Goal: Task Accomplishment & Management: Complete application form

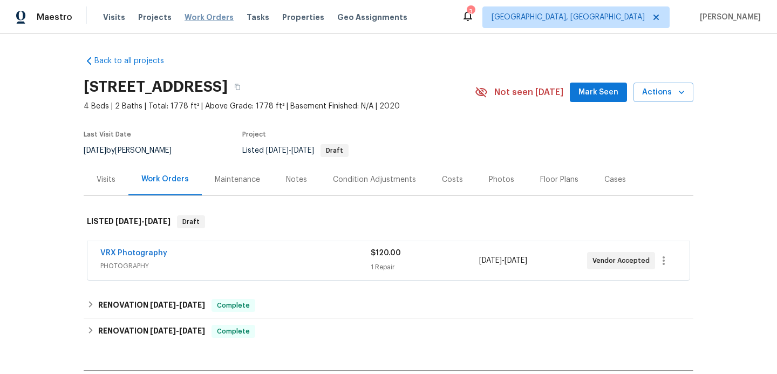
click at [200, 16] on span "Work Orders" at bounding box center [209, 17] width 49 height 11
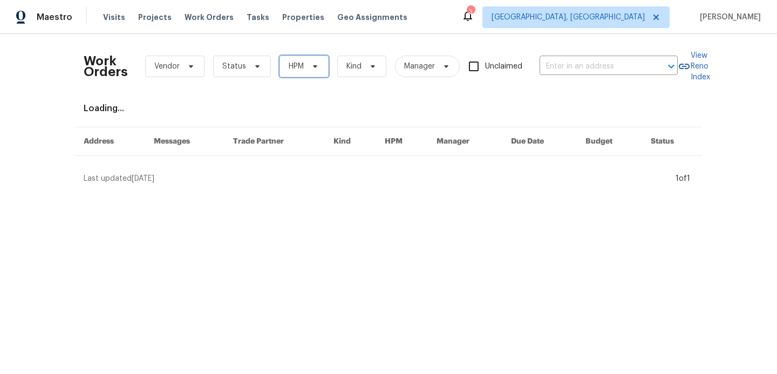
click at [300, 66] on span "HPM" at bounding box center [296, 66] width 15 height 11
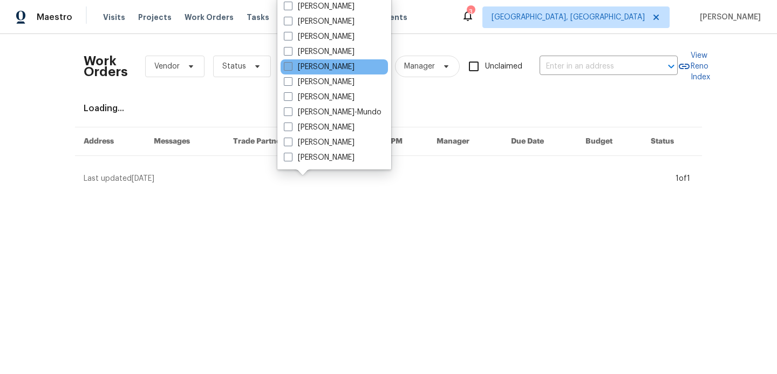
click at [292, 66] on label "[PERSON_NAME]" at bounding box center [319, 67] width 71 height 11
click at [291, 66] on input "[PERSON_NAME]" at bounding box center [287, 65] width 7 height 7
checkbox input "true"
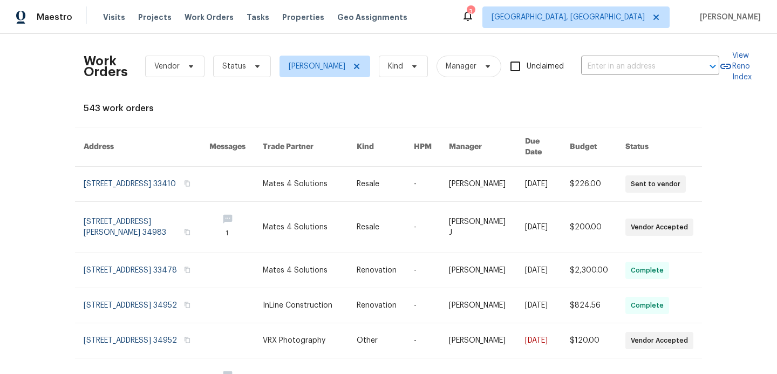
scroll to position [12, 0]
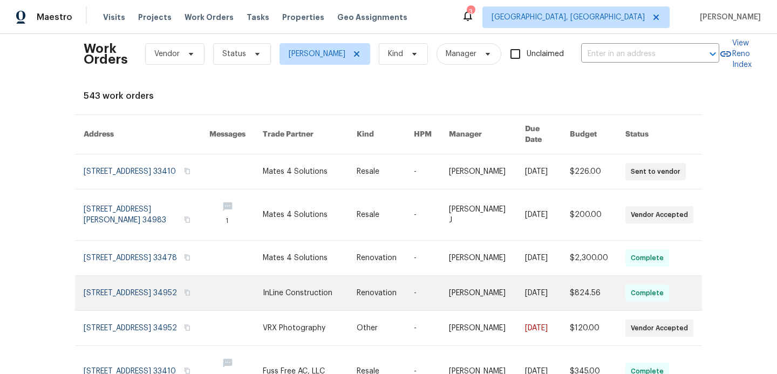
click at [131, 290] on link at bounding box center [147, 293] width 126 height 35
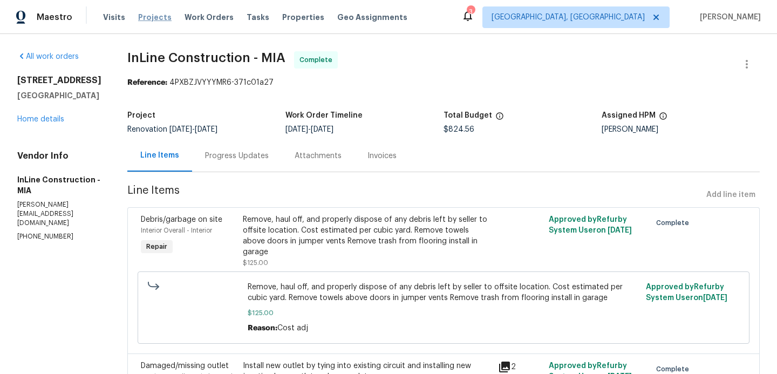
click at [154, 18] on span "Projects" at bounding box center [154, 17] width 33 height 11
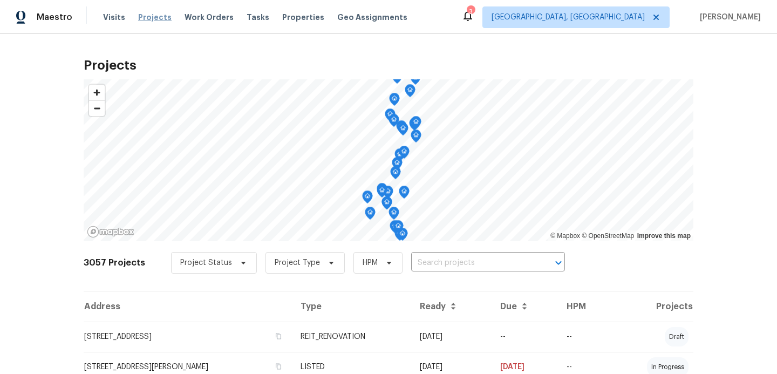
click at [153, 20] on span "Projects" at bounding box center [154, 17] width 33 height 11
click at [144, 13] on span "Projects" at bounding box center [154, 17] width 33 height 11
click at [144, 15] on span "Projects" at bounding box center [154, 17] width 33 height 11
click at [429, 263] on input "text" at bounding box center [473, 263] width 124 height 17
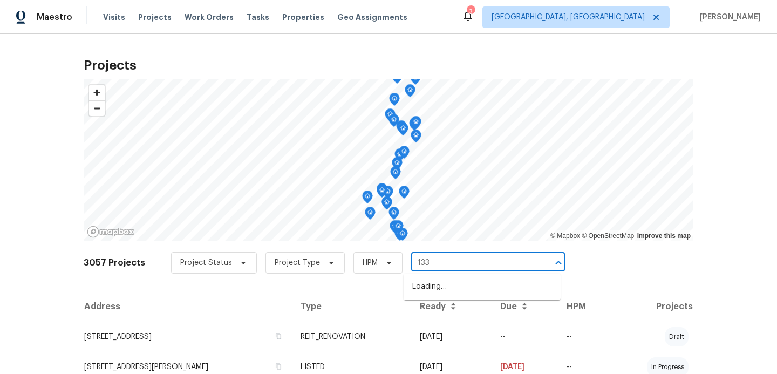
type input "1338"
click at [432, 295] on li "[STREET_ADDRESS]" at bounding box center [482, 287] width 157 height 18
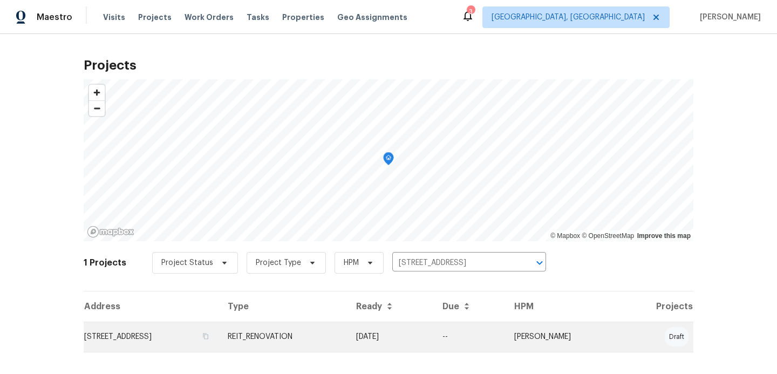
click at [184, 337] on td "[STREET_ADDRESS]" at bounding box center [151, 337] width 135 height 30
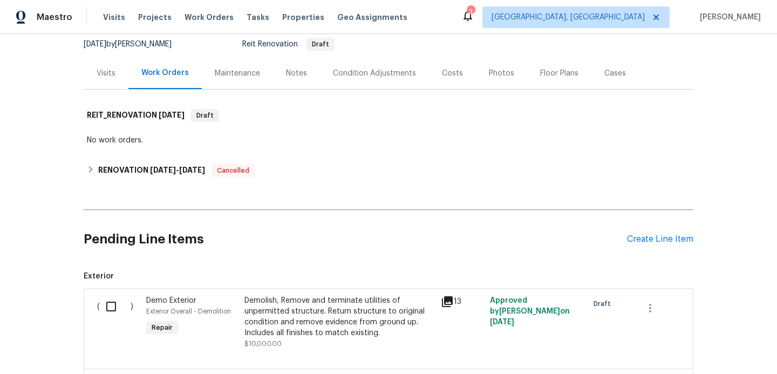
scroll to position [122, 0]
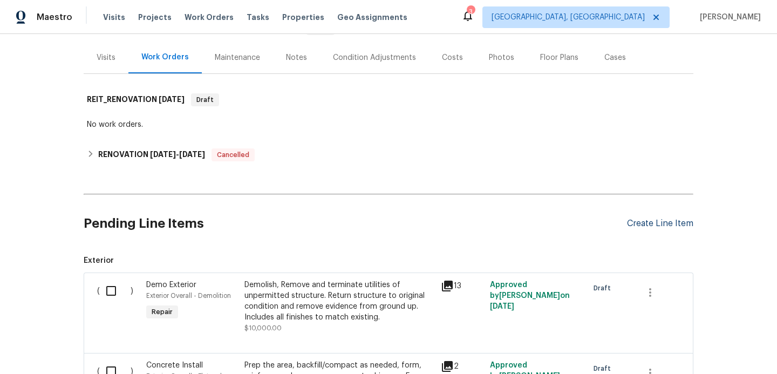
click at [645, 224] on div "Create Line Item" at bounding box center [660, 224] width 66 height 10
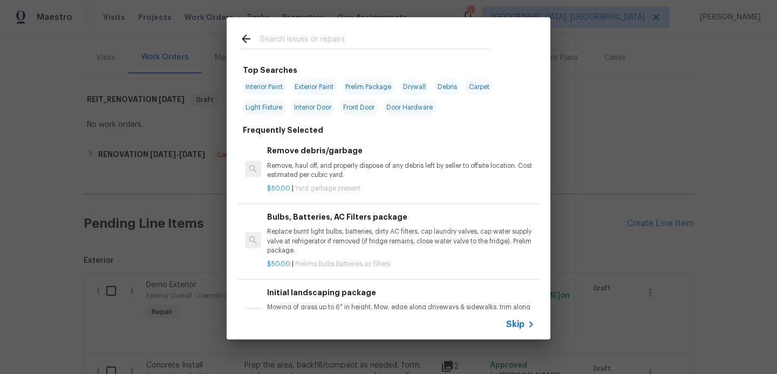
click at [272, 35] on input "text" at bounding box center [374, 40] width 229 height 16
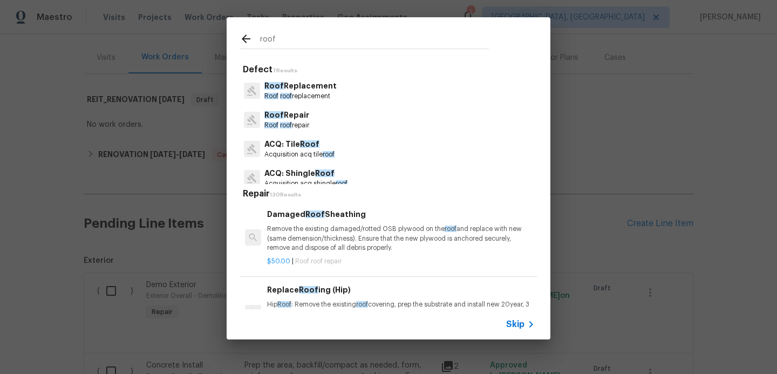
type input "roof"
click at [276, 89] on span "Roof" at bounding box center [273, 86] width 19 height 8
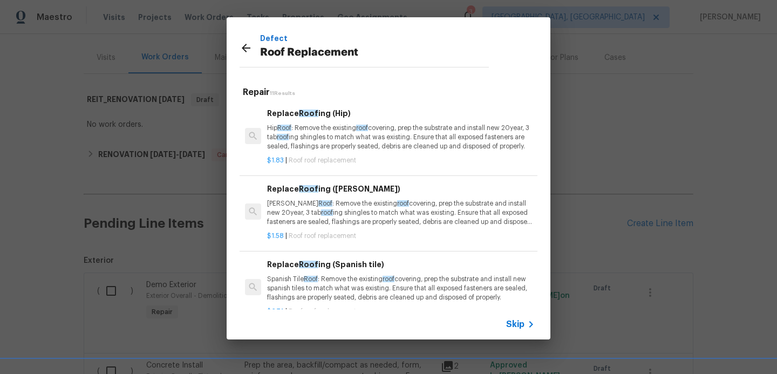
click at [308, 113] on span "Roof" at bounding box center [308, 114] width 19 height 8
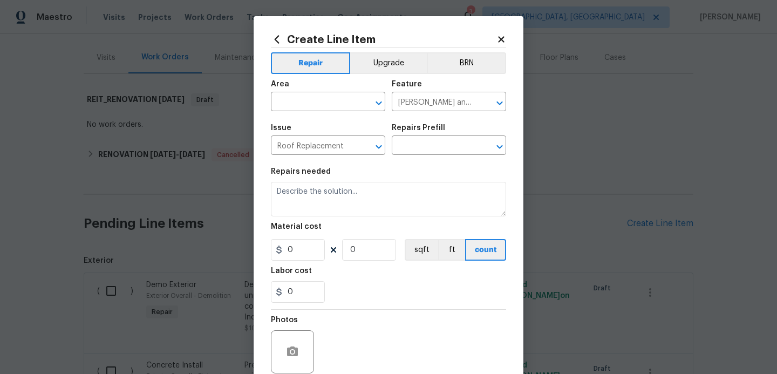
type input "Replace Roofing (Hip) $1.83"
type textarea "Hip Roof: Remove the existing roof covering, prep the substrate and install new…"
type input "1.83"
type input "1"
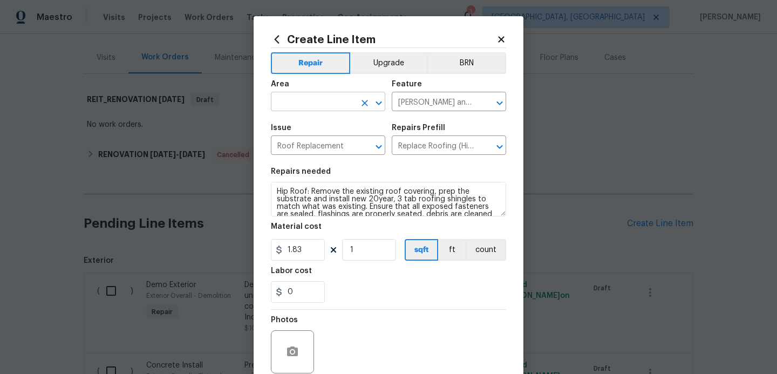
click at [310, 107] on input "text" at bounding box center [313, 102] width 84 height 17
click at [283, 122] on li "Roof" at bounding box center [328, 127] width 114 height 18
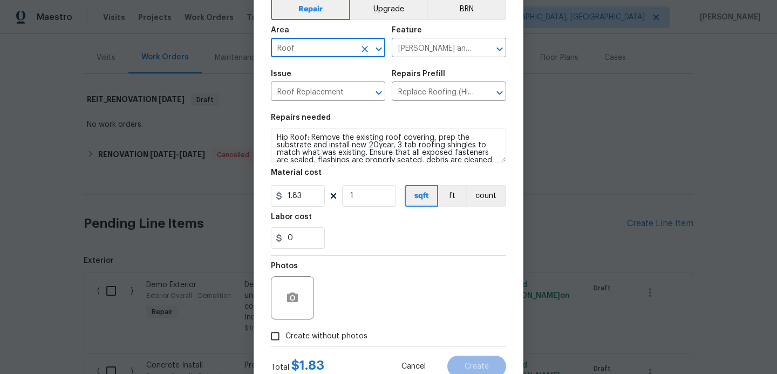
scroll to position [82, 0]
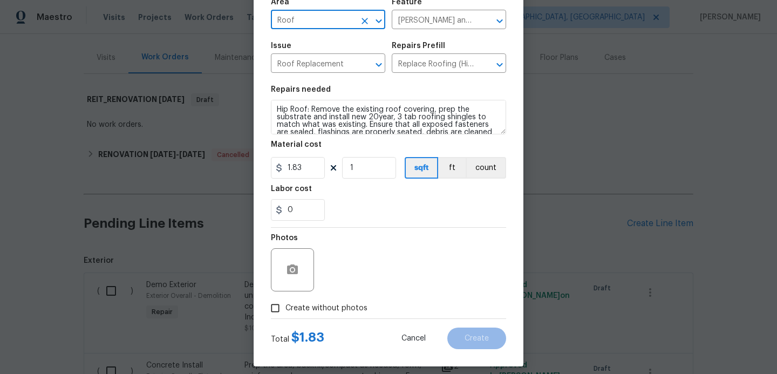
type input "Roof"
click at [271, 313] on input "Create without photos" at bounding box center [275, 308] width 21 height 21
checkbox input "true"
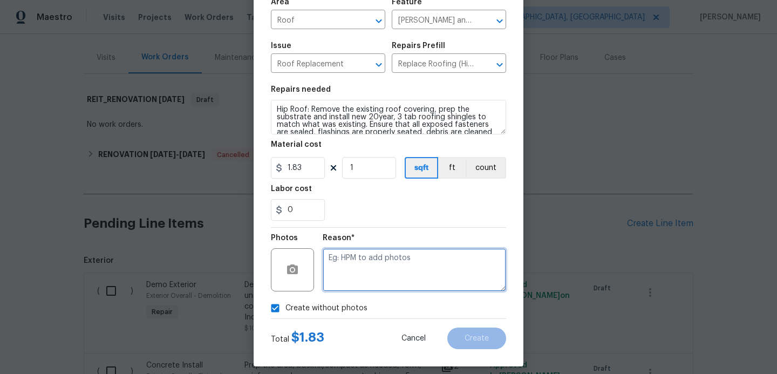
click at [365, 270] on textarea at bounding box center [414, 269] width 183 height 43
type textarea "hpm to add"
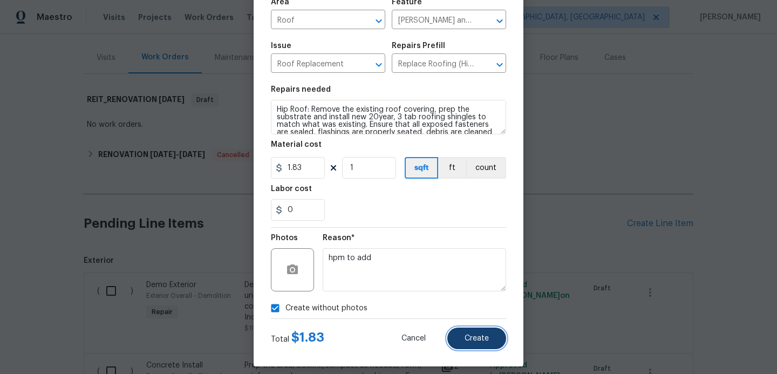
click at [476, 339] on span "Create" at bounding box center [477, 339] width 24 height 8
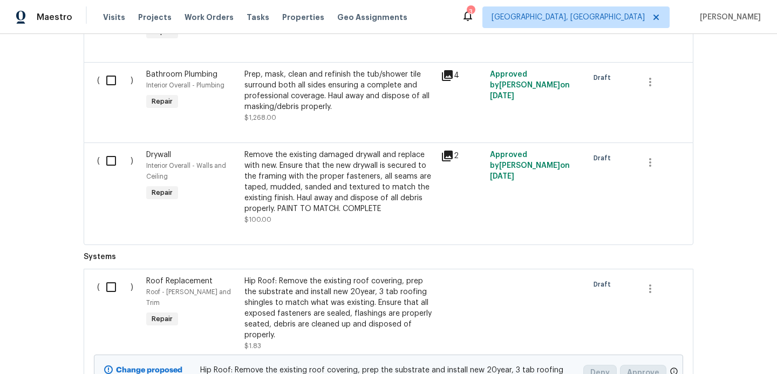
scroll to position [1728, 0]
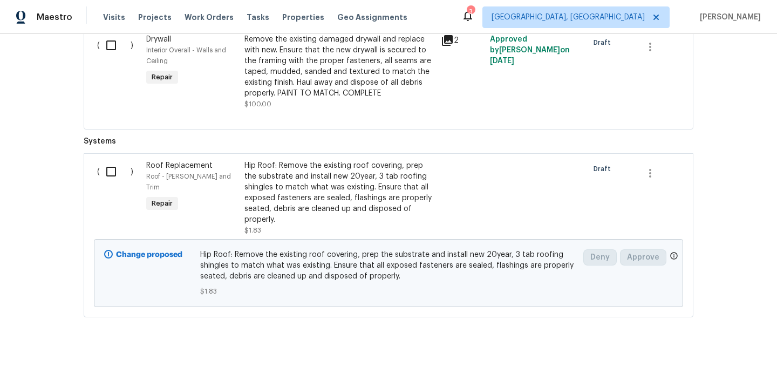
click at [108, 160] on input "checkbox" at bounding box center [115, 171] width 31 height 23
checkbox input "true"
click at [715, 344] on span "Create Work Order" at bounding box center [715, 347] width 72 height 13
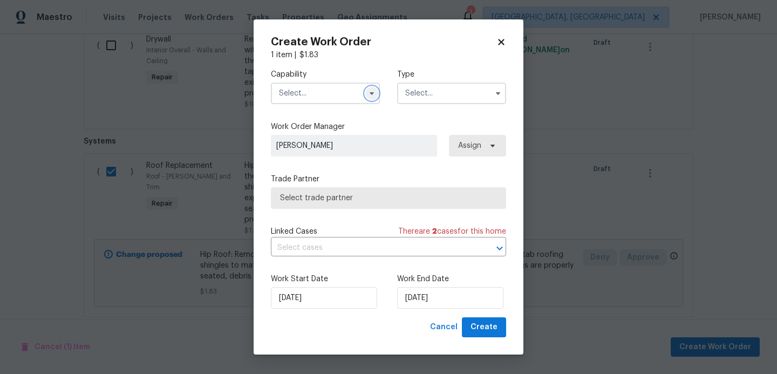
click at [371, 93] on icon "button" at bounding box center [372, 93] width 4 height 3
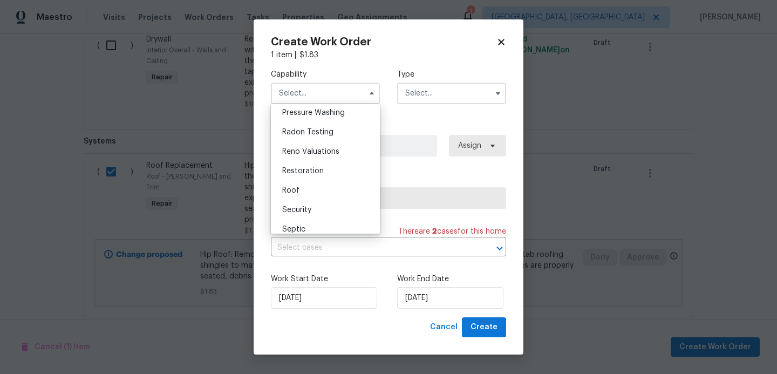
scroll to position [1032, 0]
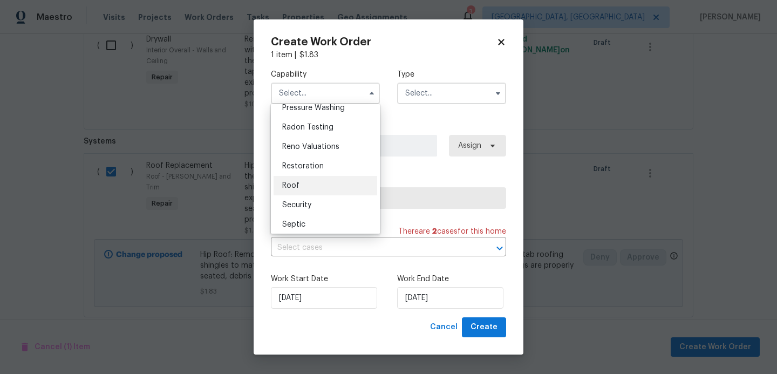
click at [303, 184] on div "Roof" at bounding box center [326, 185] width 104 height 19
type input "Roof"
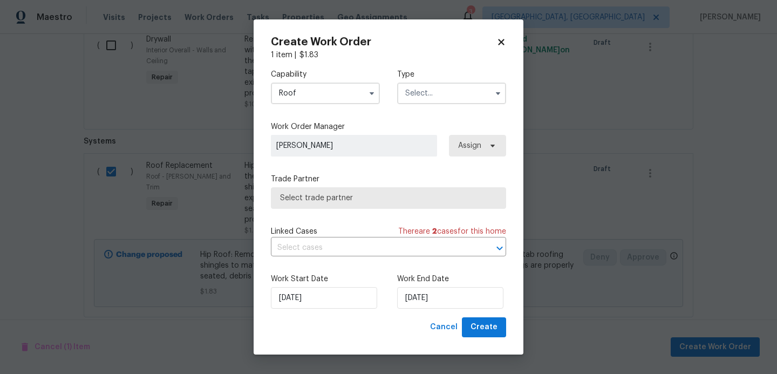
click at [431, 95] on input "text" at bounding box center [451, 94] width 109 height 22
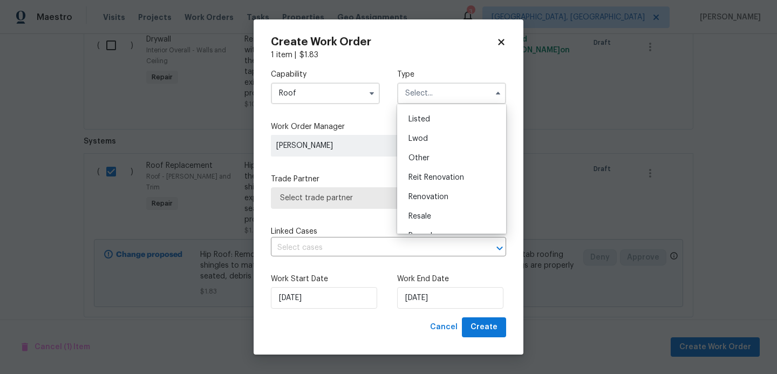
scroll to position [115, 0]
click at [424, 173] on span "Renovation" at bounding box center [429, 177] width 40 height 8
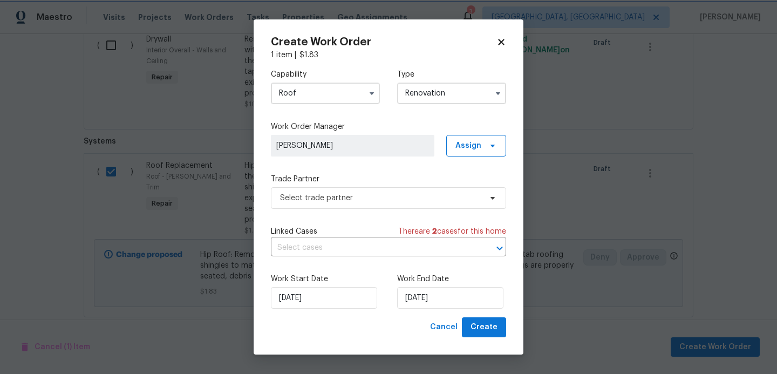
scroll to position [0, 0]
click at [453, 97] on input "Renovation" at bounding box center [451, 94] width 109 height 22
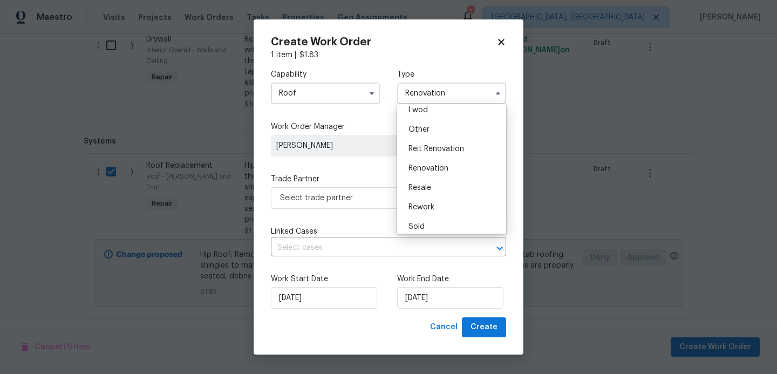
scroll to position [122, 0]
click at [428, 147] on span "Reit Renovation" at bounding box center [437, 150] width 56 height 8
type input "Reit Renovation"
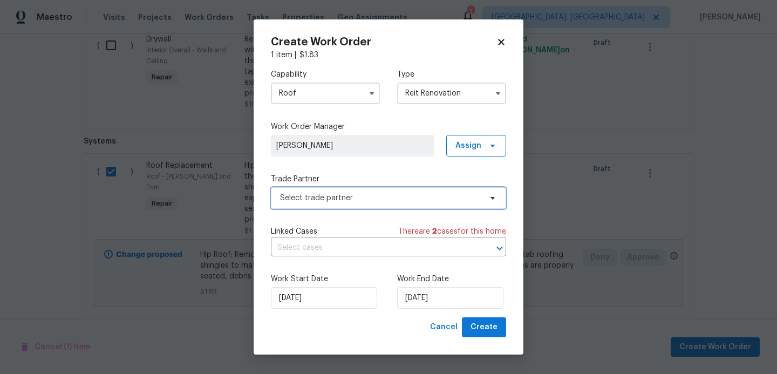
click at [357, 194] on span "Select trade partner" at bounding box center [380, 198] width 201 height 11
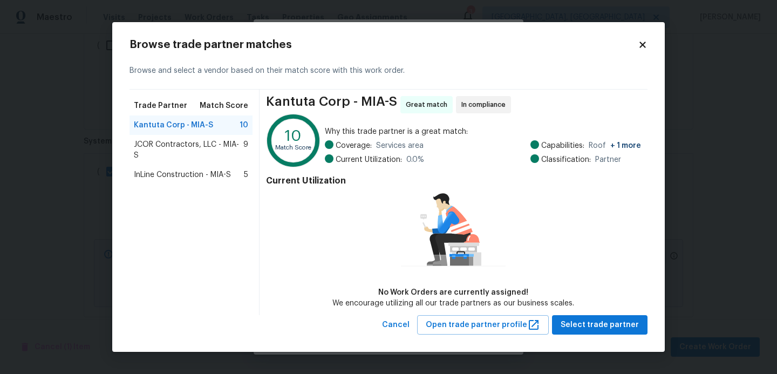
click at [158, 169] on span "InLine Construction - MIA-S" at bounding box center [182, 174] width 97 height 11
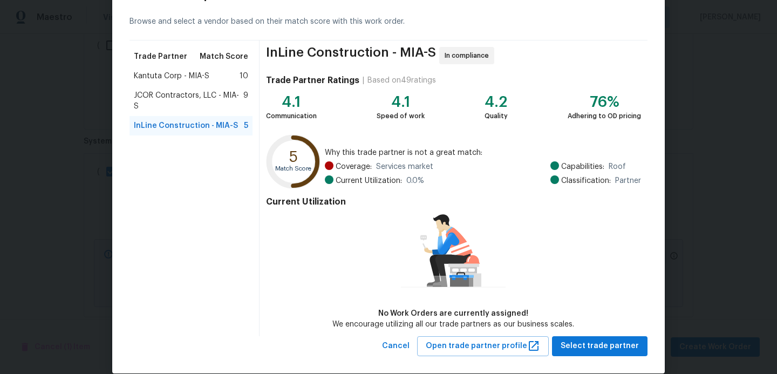
scroll to position [58, 0]
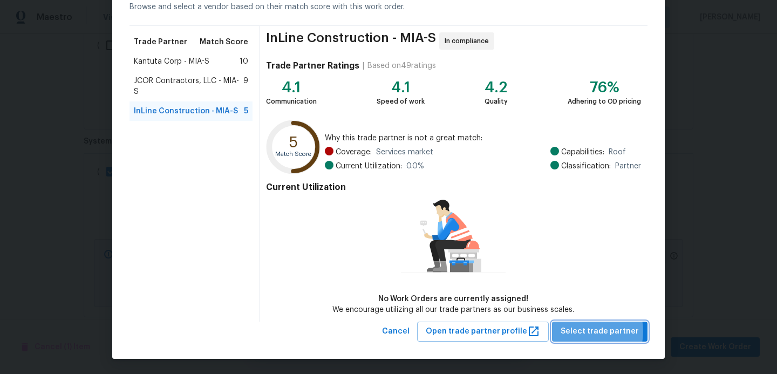
click at [588, 331] on span "Select trade partner" at bounding box center [600, 331] width 78 height 13
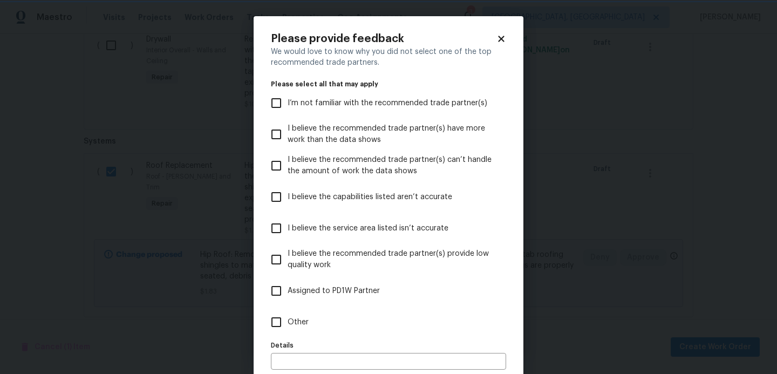
scroll to position [0, 0]
click at [276, 194] on input "I believe the capabilities listed aren’t accurate" at bounding box center [276, 197] width 23 height 23
checkbox input "true"
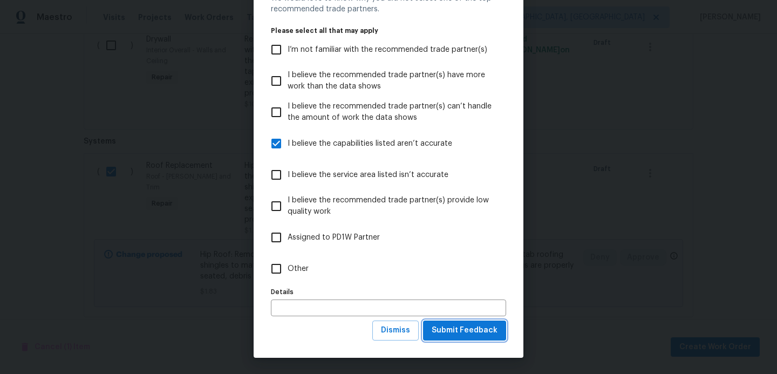
click at [462, 329] on span "Submit Feedback" at bounding box center [465, 330] width 66 height 13
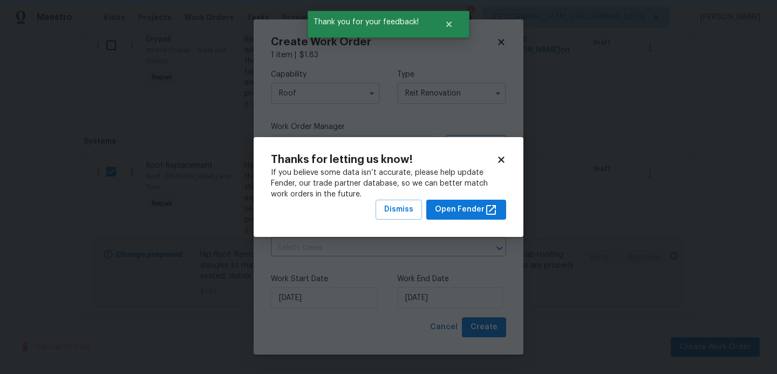
scroll to position [0, 0]
click at [406, 215] on span "Dismiss" at bounding box center [398, 209] width 29 height 13
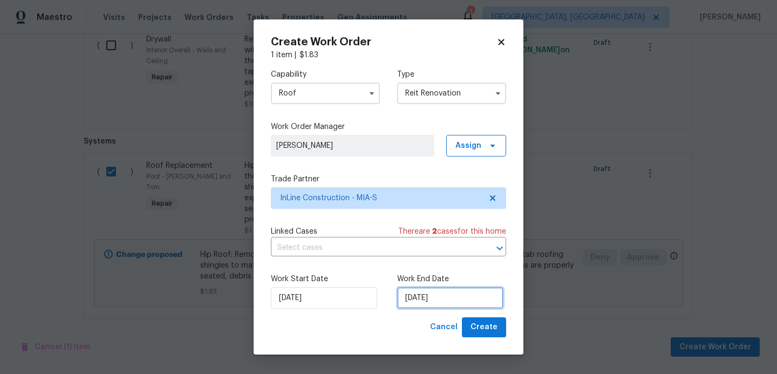
click at [453, 300] on input "[DATE]" at bounding box center [450, 298] width 106 height 22
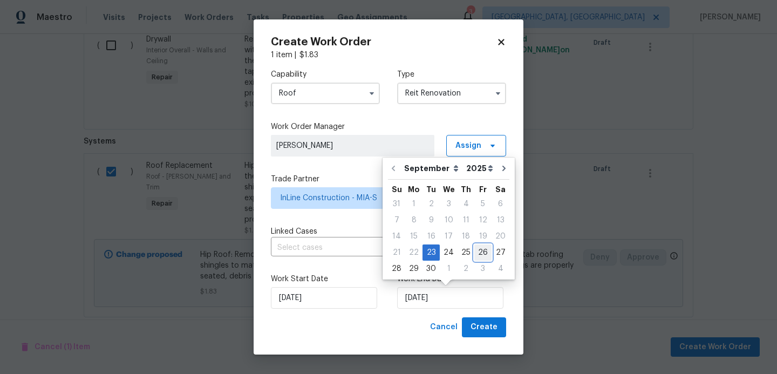
click at [478, 254] on div "26" at bounding box center [482, 252] width 17 height 15
type input "[DATE]"
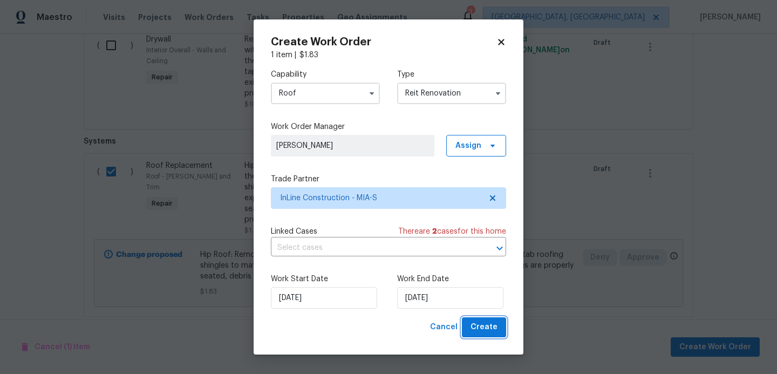
click at [478, 330] on span "Create" at bounding box center [484, 327] width 27 height 13
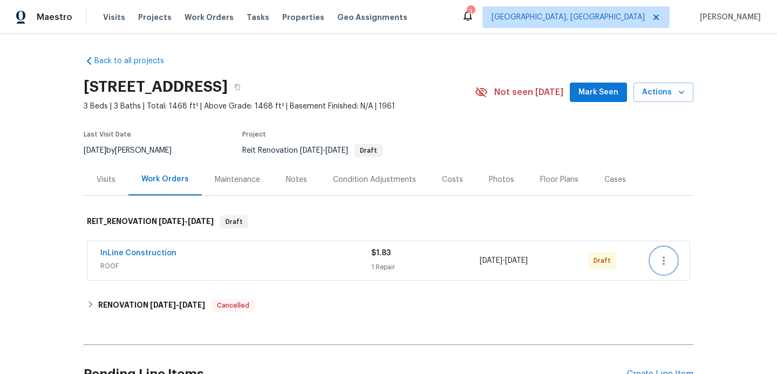
click at [663, 267] on button "button" at bounding box center [664, 261] width 26 height 26
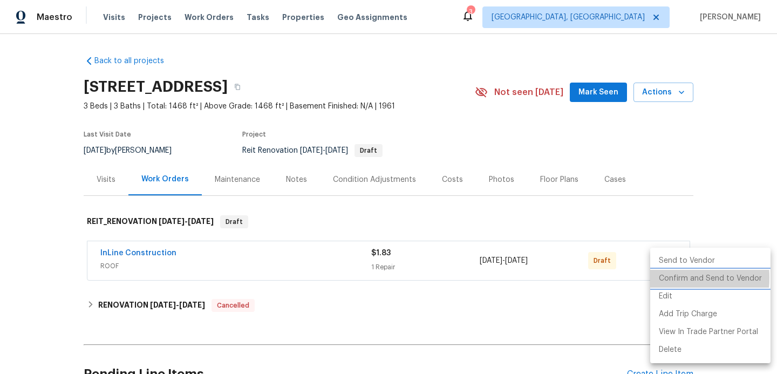
click at [664, 278] on li "Confirm and Send to Vendor" at bounding box center [710, 279] width 120 height 18
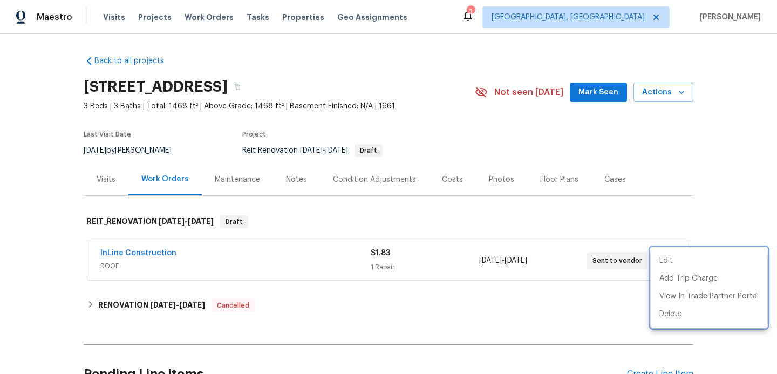
click at [134, 253] on div at bounding box center [388, 187] width 777 height 374
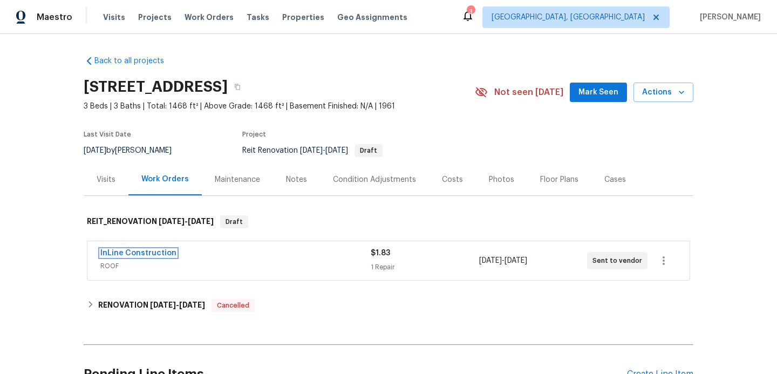
click at [134, 253] on link "InLine Construction" at bounding box center [138, 253] width 76 height 8
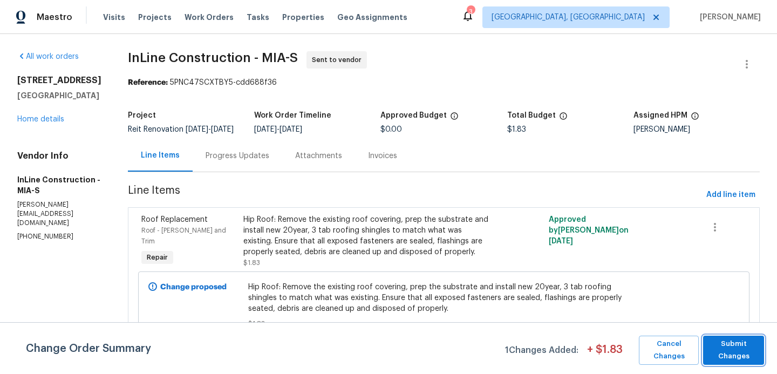
click at [719, 348] on span "Submit Changes" at bounding box center [734, 350] width 50 height 25
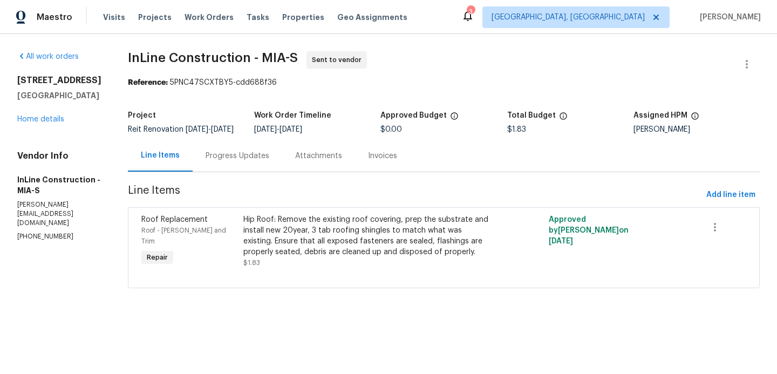
click at [246, 161] on div "Progress Updates" at bounding box center [238, 156] width 64 height 11
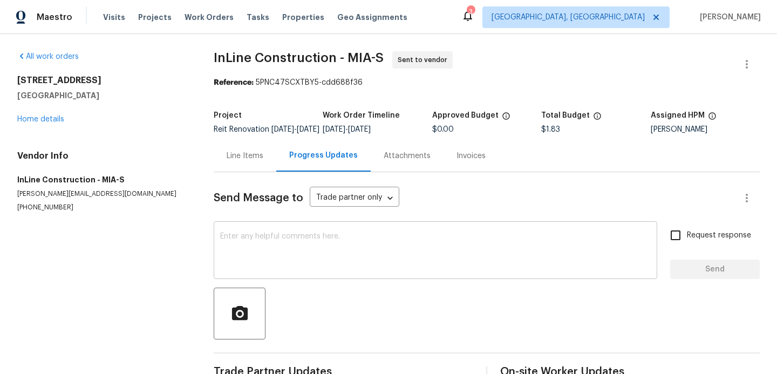
click at [271, 249] on textarea at bounding box center [435, 252] width 431 height 38
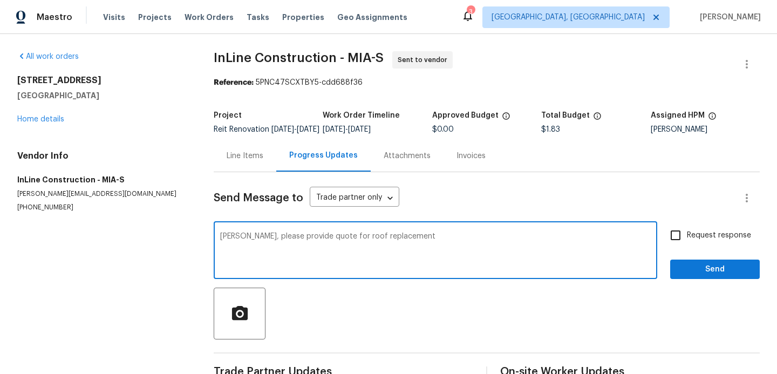
type textarea "[PERSON_NAME], please provide quote for roof replacement"
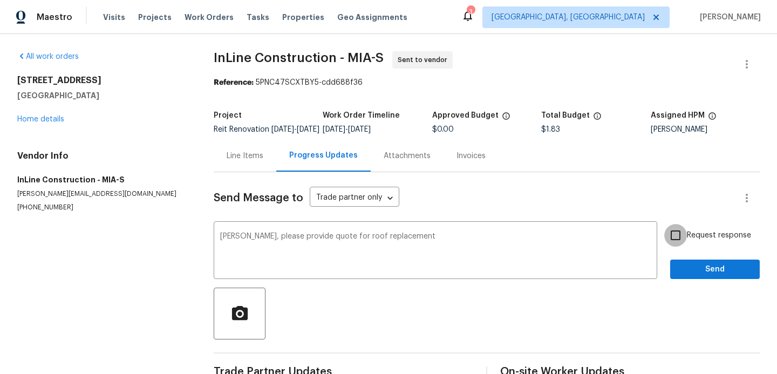
click at [678, 247] on input "Request response" at bounding box center [675, 235] width 23 height 23
checkbox input "true"
click at [685, 273] on span "Send" at bounding box center [715, 269] width 72 height 13
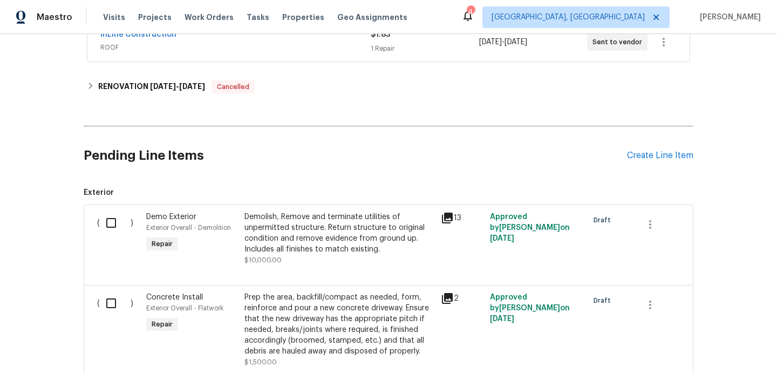
scroll to position [212, 0]
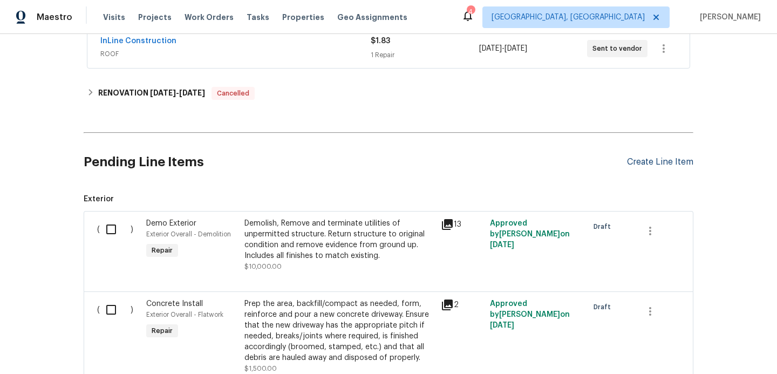
click at [657, 166] on div "Create Line Item" at bounding box center [660, 162] width 66 height 10
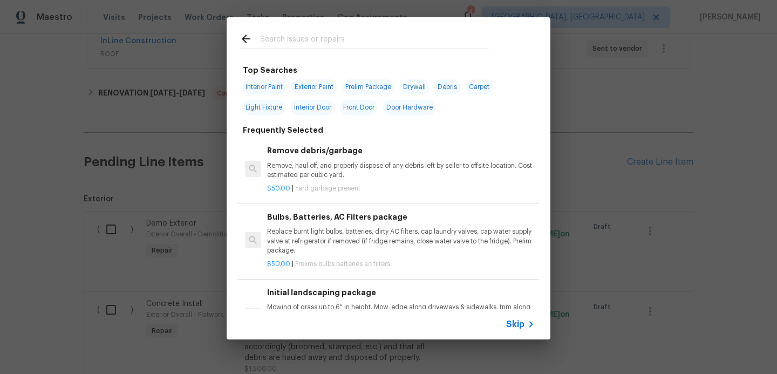
click at [316, 40] on input "text" at bounding box center [374, 40] width 229 height 16
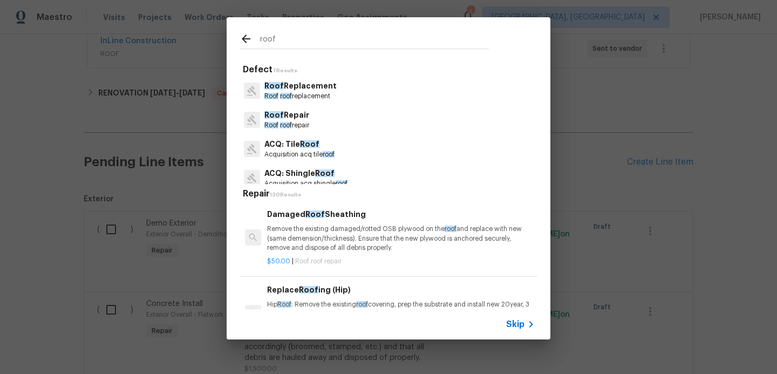
type input "roof"
click at [306, 88] on p "Roof Replacement" at bounding box center [300, 85] width 72 height 11
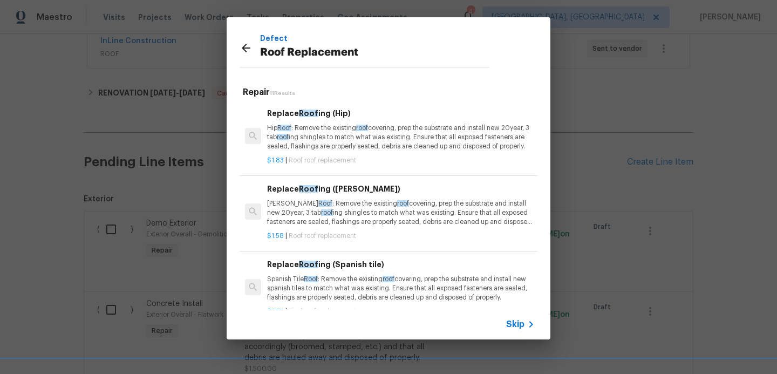
click at [305, 201] on p "Gable Roof : Remove the existing roof covering, prep the substrate and install …" at bounding box center [401, 213] width 268 height 28
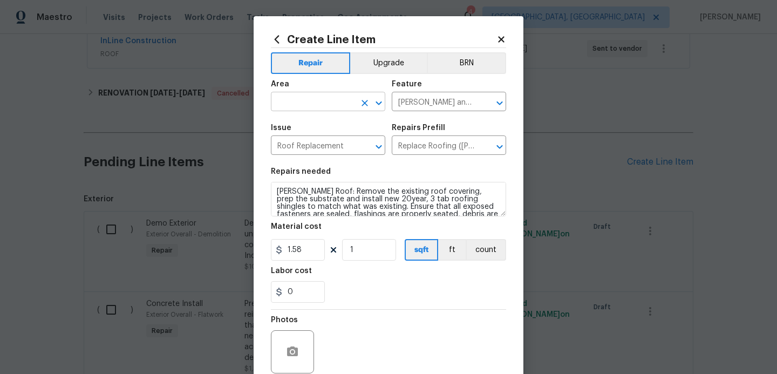
click at [292, 103] on input "text" at bounding box center [313, 102] width 84 height 17
click at [294, 133] on li "Roof" at bounding box center [328, 127] width 114 height 18
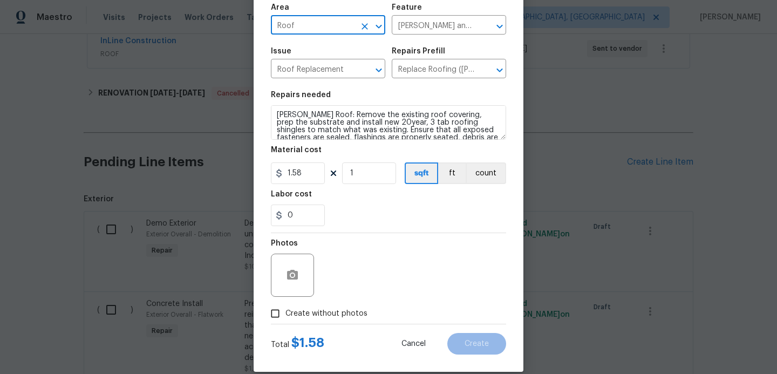
scroll to position [78, 0]
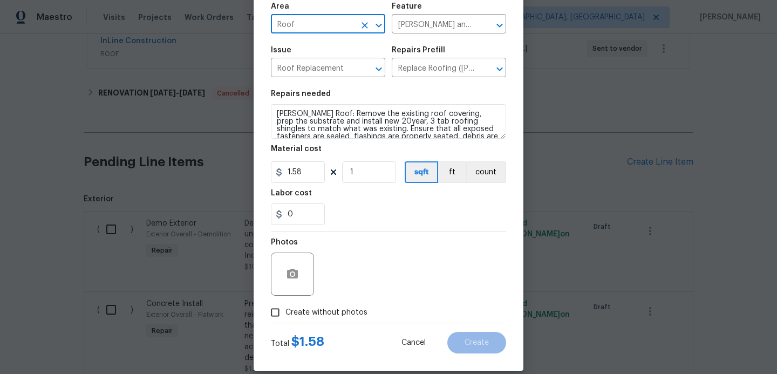
type input "Roof"
click at [280, 309] on input "Create without photos" at bounding box center [275, 312] width 21 height 21
checkbox input "true"
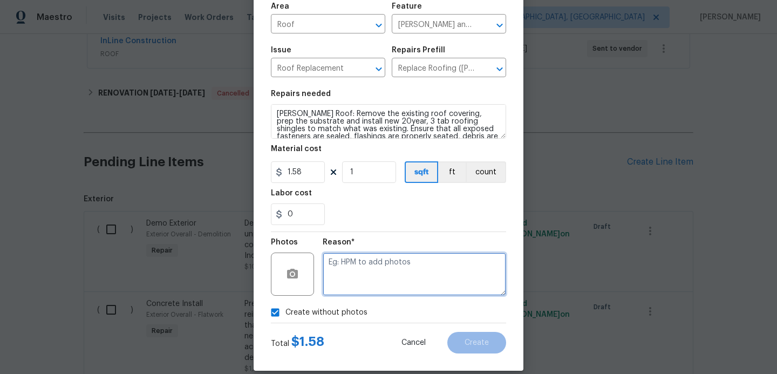
click at [349, 266] on textarea at bounding box center [414, 274] width 183 height 43
type textarea "hpm to add"
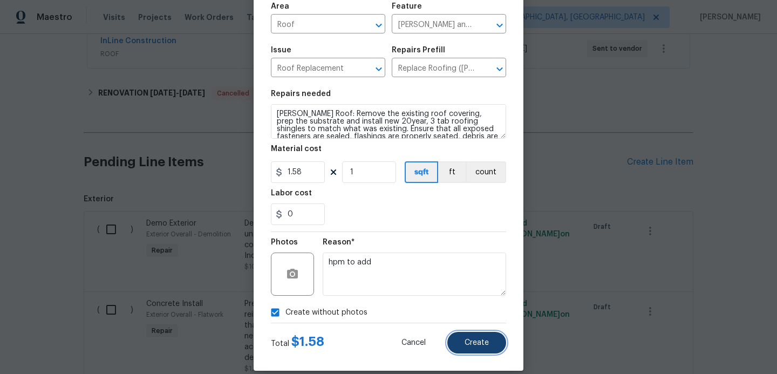
click at [462, 339] on button "Create" at bounding box center [476, 343] width 59 height 22
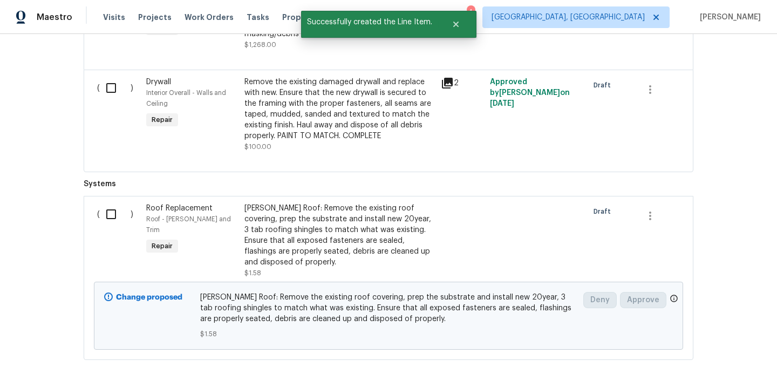
scroll to position [1757, 0]
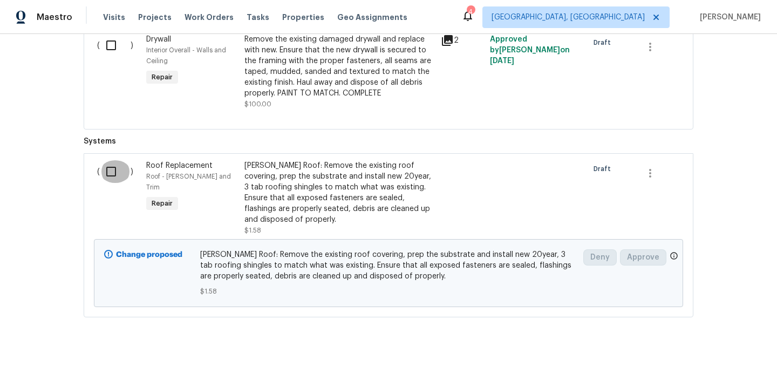
click at [112, 160] on input "checkbox" at bounding box center [115, 171] width 31 height 23
checkbox input "true"
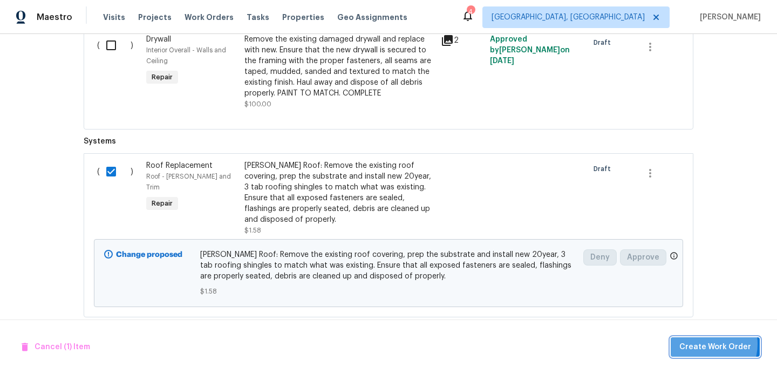
click at [710, 344] on span "Create Work Order" at bounding box center [715, 347] width 72 height 13
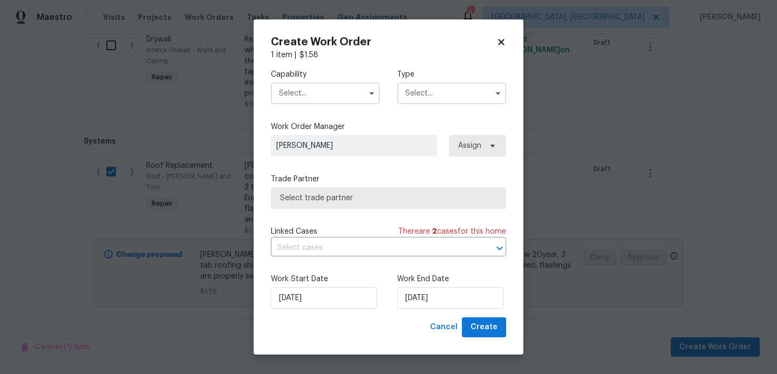
click at [344, 99] on input "text" at bounding box center [325, 94] width 109 height 22
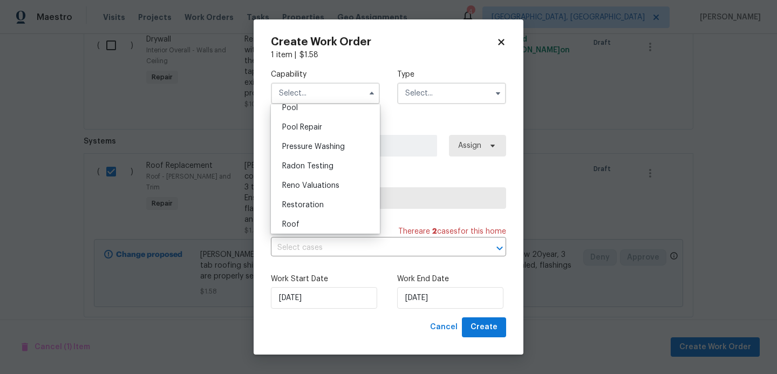
scroll to position [1057, 0]
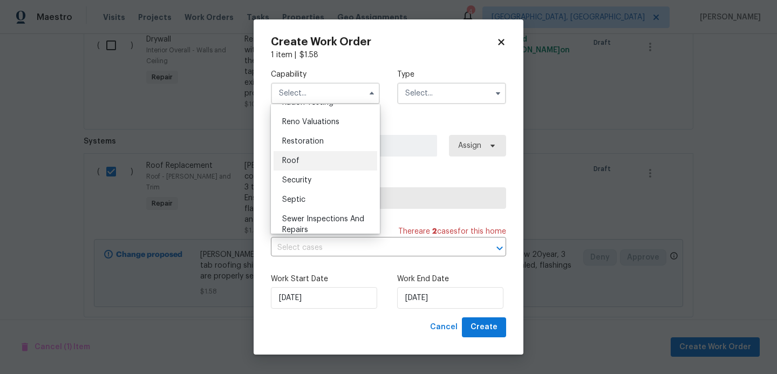
click at [296, 162] on span "Roof" at bounding box center [290, 161] width 17 height 8
type input "Roof"
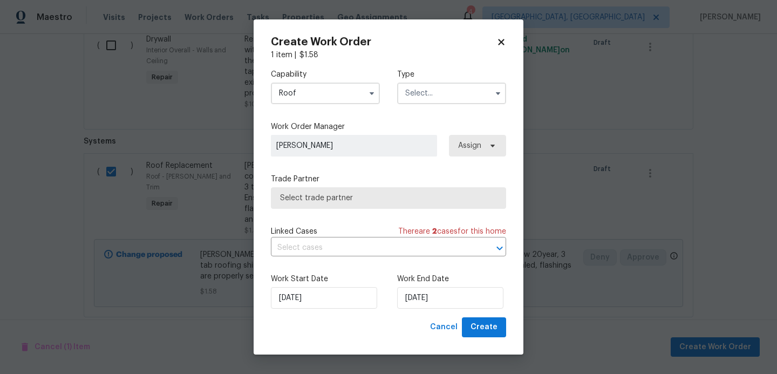
click at [425, 102] on input "text" at bounding box center [451, 94] width 109 height 22
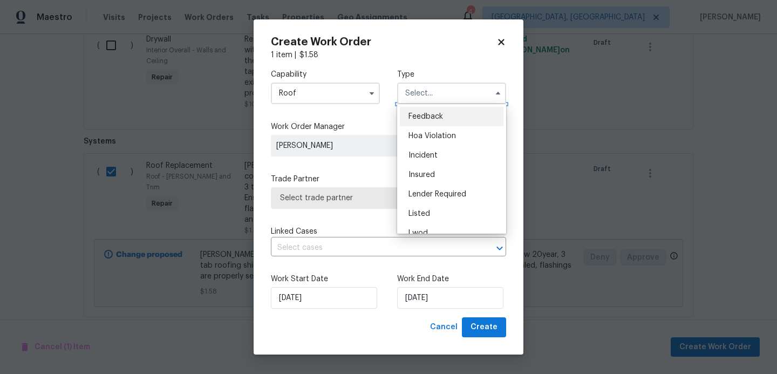
click at [433, 97] on input "text" at bounding box center [451, 94] width 109 height 22
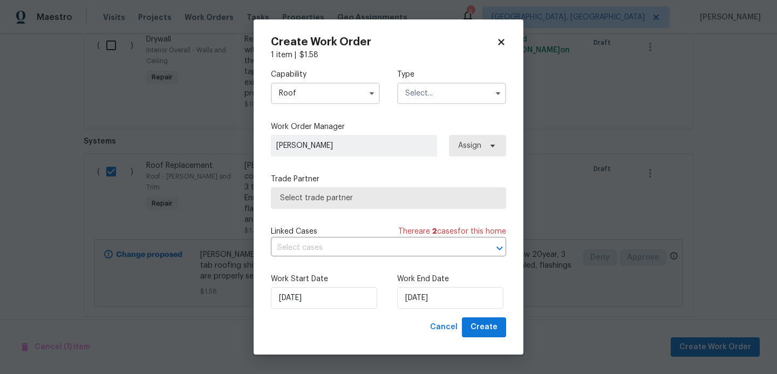
click at [433, 97] on input "text" at bounding box center [451, 94] width 109 height 22
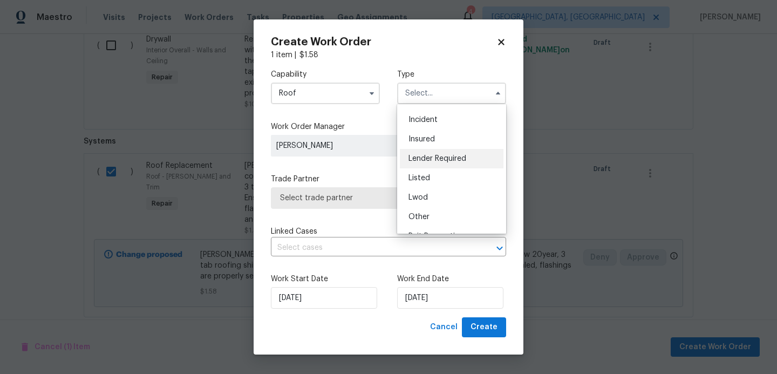
scroll to position [128, 0]
click at [450, 145] on span "Reit Renovation" at bounding box center [437, 144] width 56 height 8
type input "Reit Renovation"
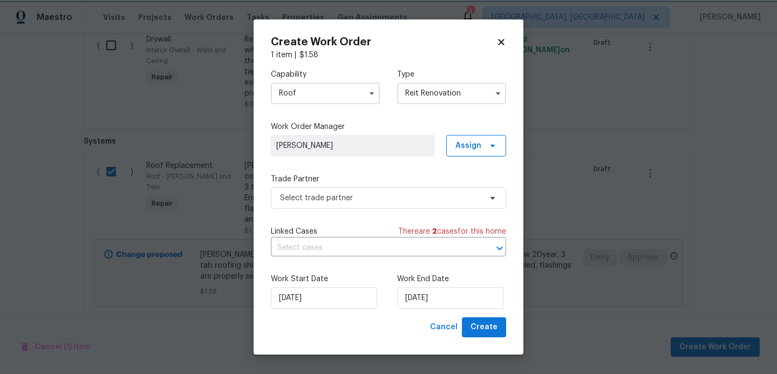
scroll to position [0, 0]
click at [328, 200] on span "Select trade partner" at bounding box center [380, 198] width 201 height 11
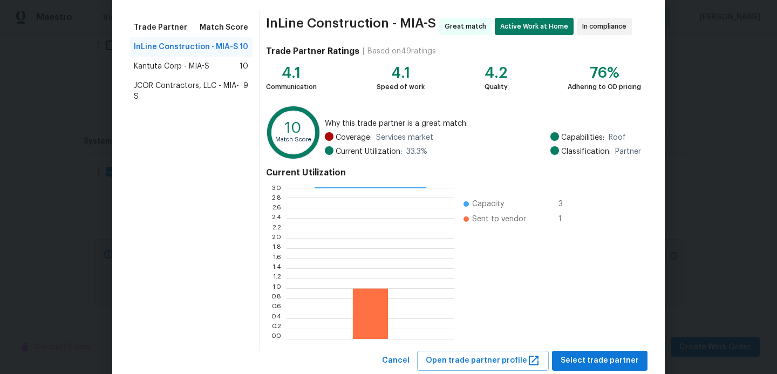
scroll to position [102, 0]
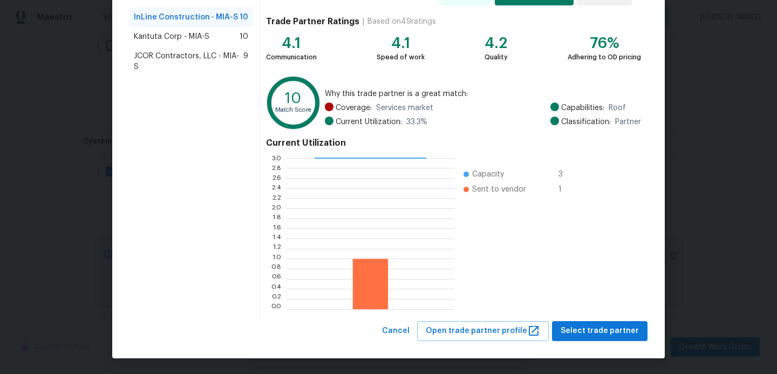
click at [173, 56] on span "JCOR Contractors, LLC - MIA-S" at bounding box center [189, 62] width 110 height 22
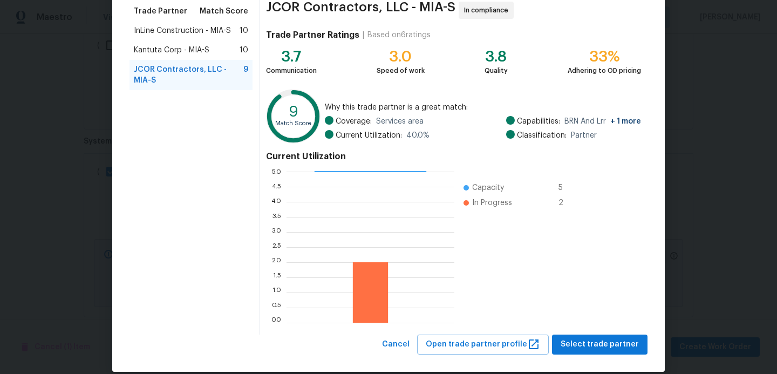
scroll to position [85, 0]
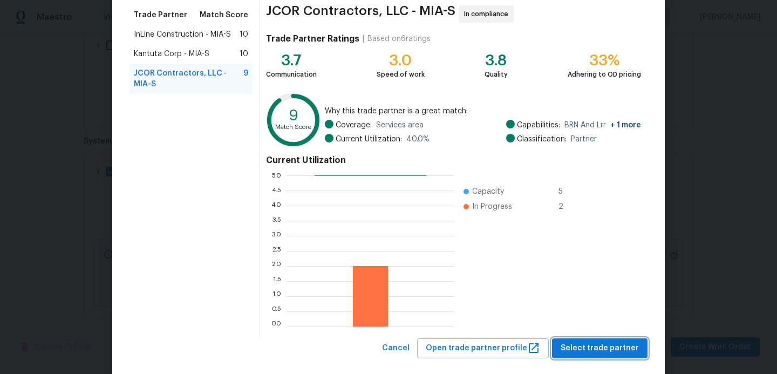
click at [591, 349] on span "Select trade partner" at bounding box center [600, 348] width 78 height 13
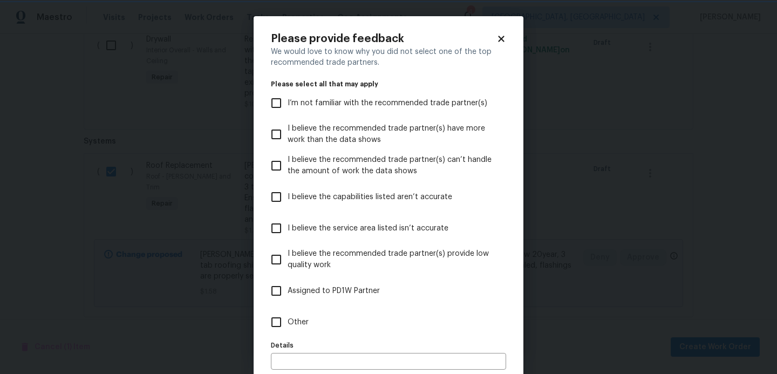
scroll to position [0, 0]
click at [279, 196] on input "I believe the capabilities listed aren’t accurate" at bounding box center [276, 197] width 23 height 23
checkbox input "true"
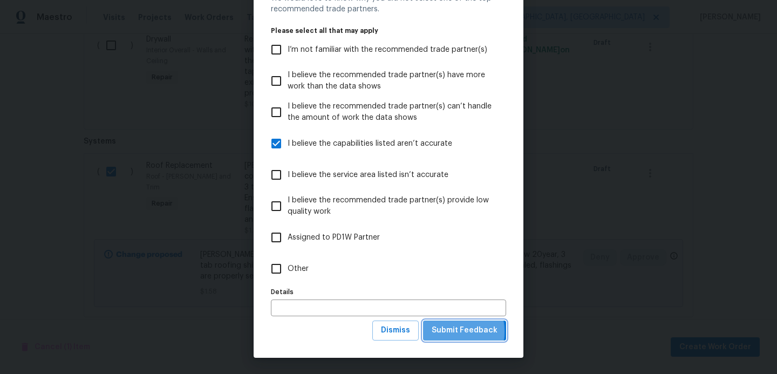
click at [447, 331] on span "Submit Feedback" at bounding box center [465, 330] width 66 height 13
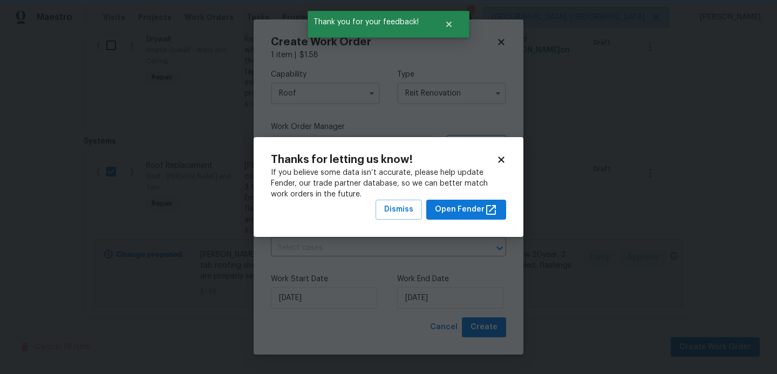
scroll to position [0, 0]
click at [398, 208] on span "Dismiss" at bounding box center [398, 209] width 29 height 13
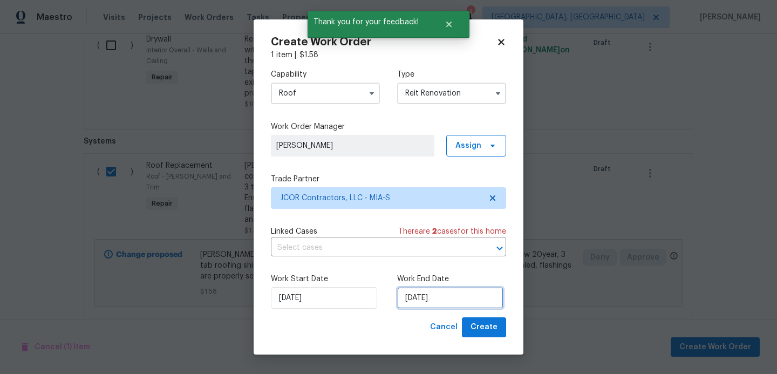
click at [447, 300] on input "[DATE]" at bounding box center [450, 298] width 106 height 22
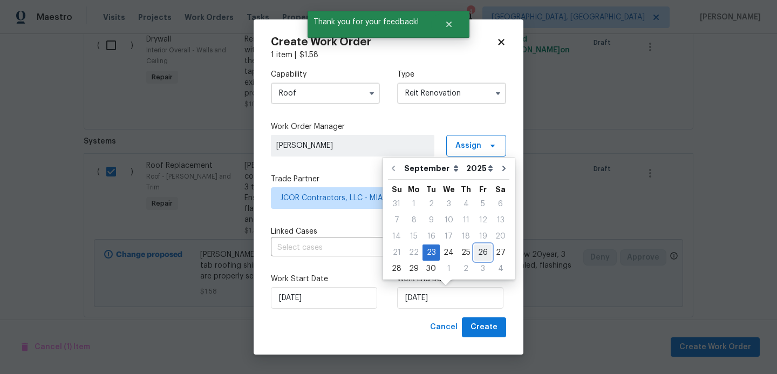
click at [476, 256] on div "26" at bounding box center [482, 252] width 17 height 15
type input "[DATE]"
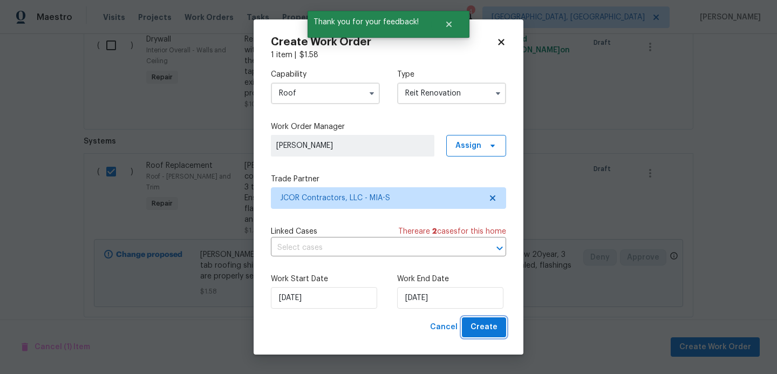
click at [484, 332] on span "Create" at bounding box center [484, 327] width 27 height 13
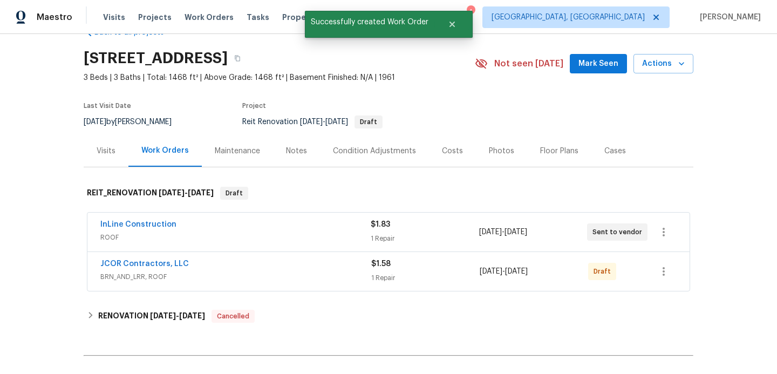
scroll to position [26, 0]
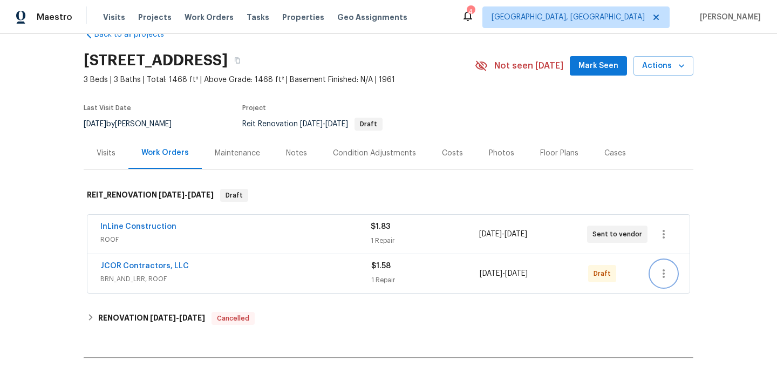
click at [664, 270] on icon "button" at bounding box center [664, 273] width 2 height 9
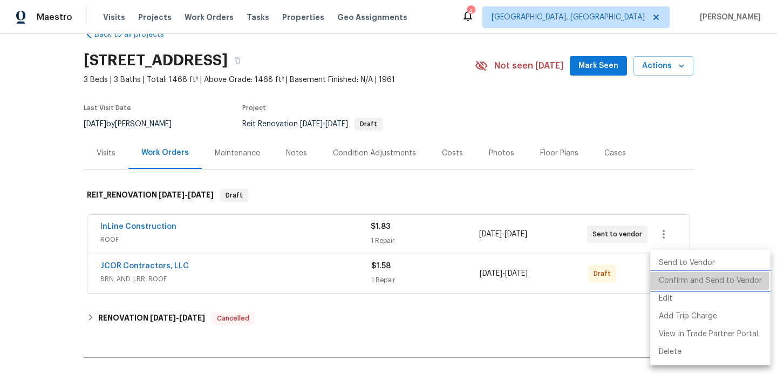
click at [669, 278] on li "Confirm and Send to Vendor" at bounding box center [710, 281] width 120 height 18
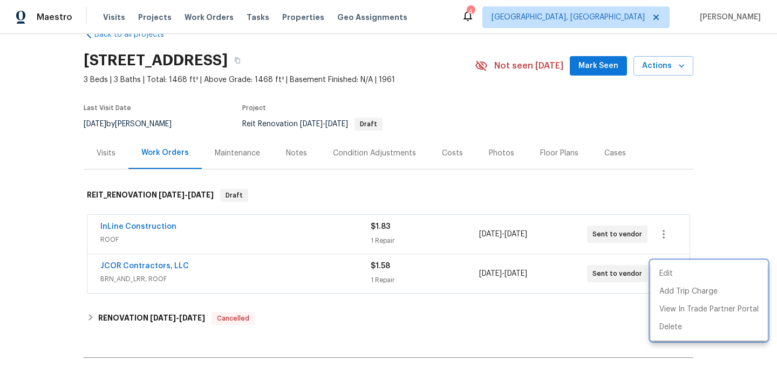
click at [159, 266] on div at bounding box center [388, 187] width 777 height 374
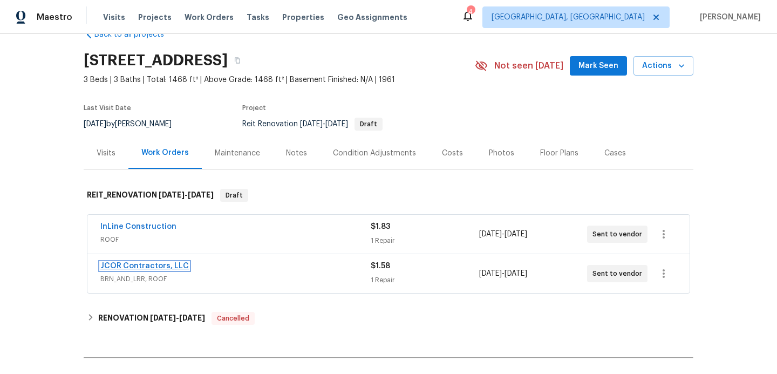
click at [159, 266] on link "JCOR Contractors, LLC" at bounding box center [144, 266] width 89 height 8
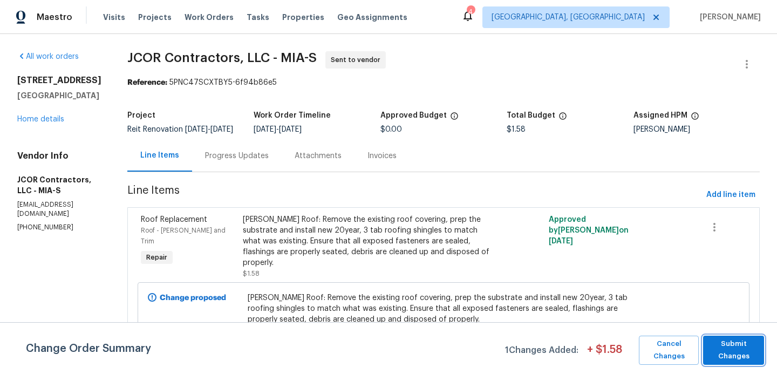
click at [726, 355] on span "Submit Changes" at bounding box center [734, 350] width 50 height 25
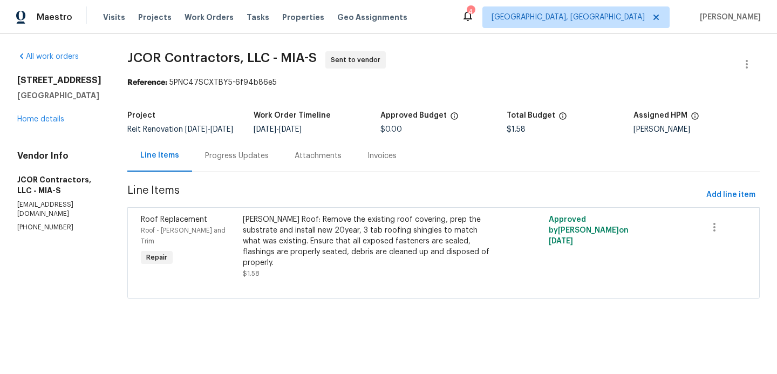
click at [251, 161] on div "Progress Updates" at bounding box center [237, 156] width 64 height 11
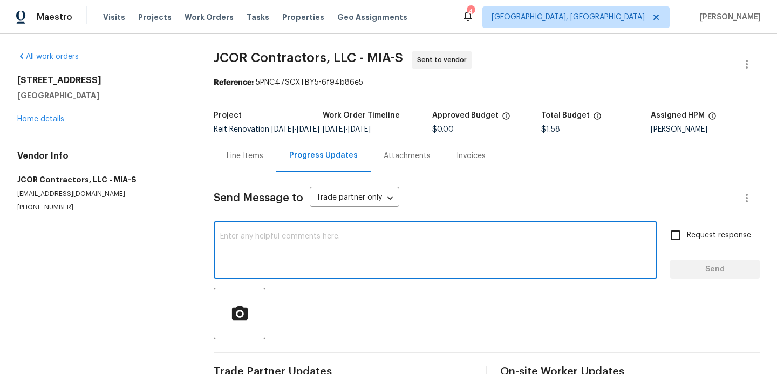
click at [268, 242] on textarea at bounding box center [435, 252] width 431 height 38
click at [273, 248] on textarea "please provide roof replacem" at bounding box center [435, 252] width 431 height 38
click at [273, 246] on textarea "please provide roof replacem" at bounding box center [435, 252] width 431 height 38
click at [362, 246] on textarea "please provide quote for roof replacem" at bounding box center [435, 252] width 431 height 38
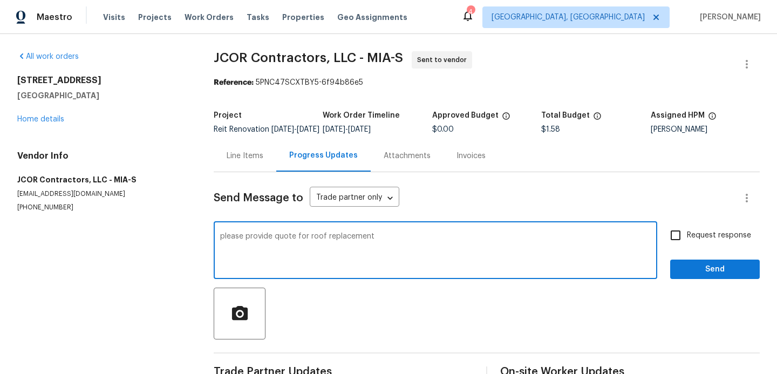
type textarea "please provide quote for roof replacement"
click at [675, 243] on input "Request response" at bounding box center [675, 235] width 23 height 23
checkbox input "true"
click at [220, 247] on textarea "please provide quote for roof replacement" at bounding box center [435, 252] width 431 height 38
click at [236, 243] on textarea "hi paula,please provide quote for roof replacement" at bounding box center [435, 252] width 431 height 38
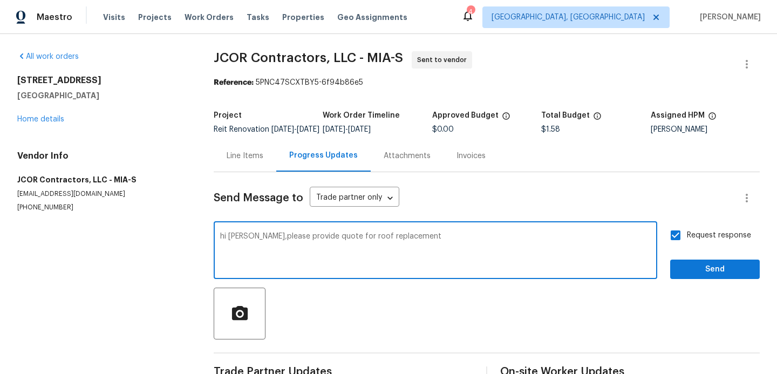
click at [248, 241] on textarea "hi paula,please provide quote for roof replacement" at bounding box center [435, 252] width 431 height 38
click at [252, 246] on textarea "hi paula ,please provide quote for roof replacement" at bounding box center [435, 252] width 431 height 38
click at [230, 246] on textarea "hi paula, please provide quote for roof replacement" at bounding box center [435, 252] width 431 height 38
click at [236, 242] on textarea "hi paula, please provide quote for roof replacement" at bounding box center [435, 252] width 431 height 38
click at [260, 243] on textarea "hi Paulaula, please provide quote for roof replacement" at bounding box center [435, 252] width 431 height 38
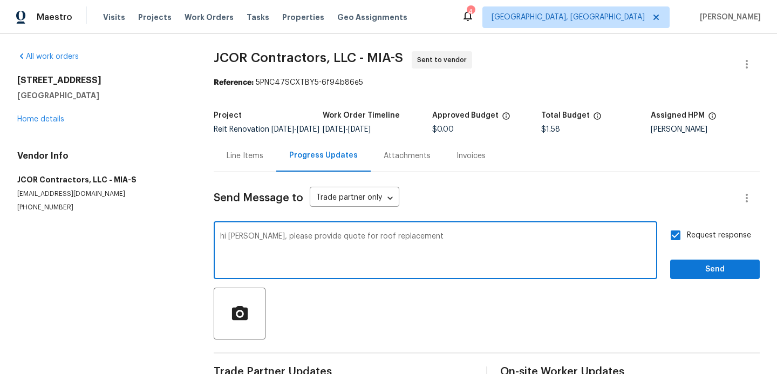
type textarea "hi Paula, please provide quote for roof replacement"
click at [680, 275] on span "Send" at bounding box center [715, 269] width 72 height 13
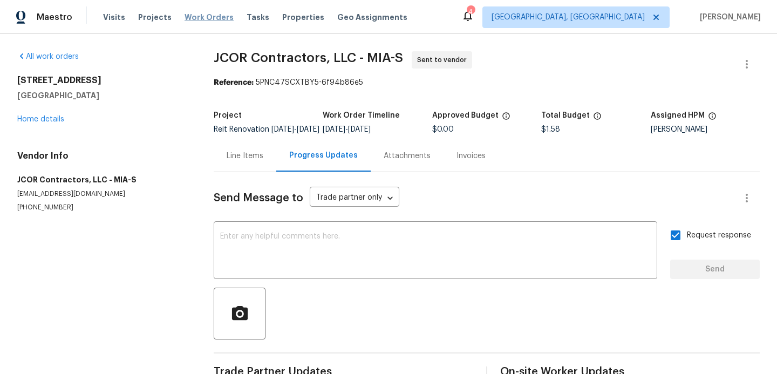
click at [212, 15] on span "Work Orders" at bounding box center [209, 17] width 49 height 11
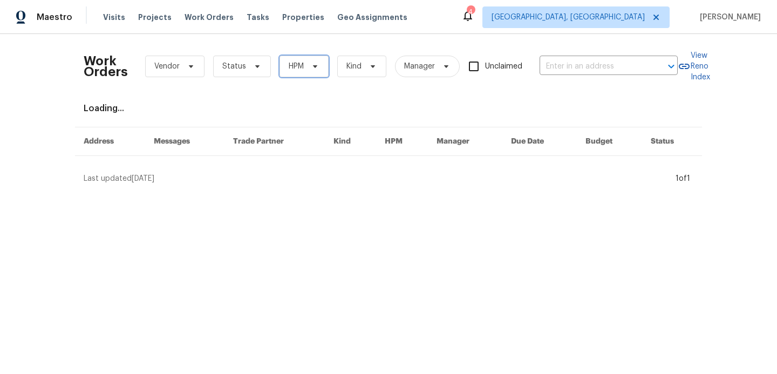
click at [302, 64] on span "HPM" at bounding box center [296, 66] width 15 height 11
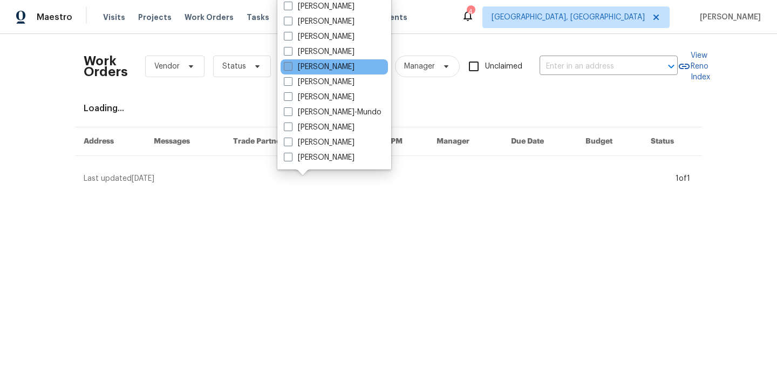
click at [287, 66] on span at bounding box center [288, 66] width 9 height 9
click at [287, 66] on input "[PERSON_NAME]" at bounding box center [287, 65] width 7 height 7
checkbox input "true"
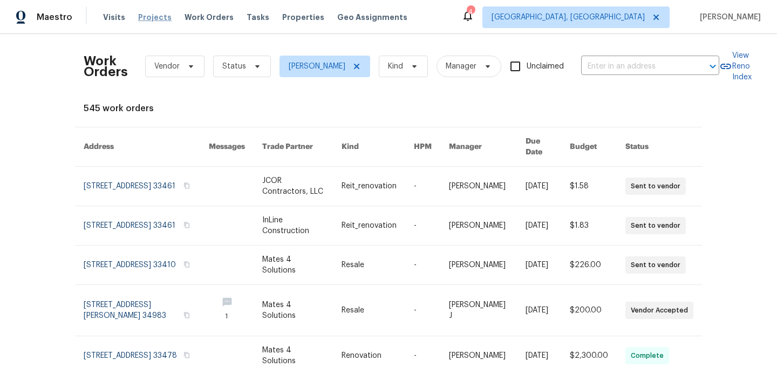
click at [150, 18] on span "Projects" at bounding box center [154, 17] width 33 height 11
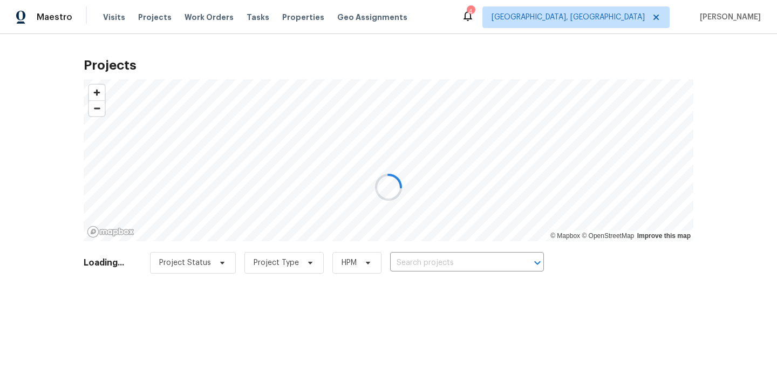
click at [405, 256] on div at bounding box center [388, 187] width 777 height 374
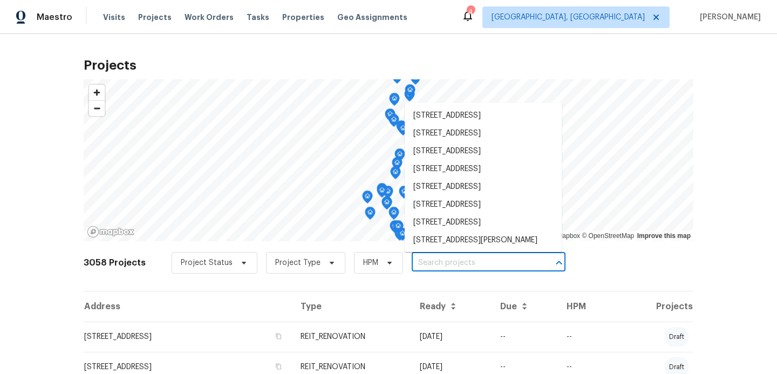
click at [414, 264] on input "text" at bounding box center [474, 263] width 124 height 17
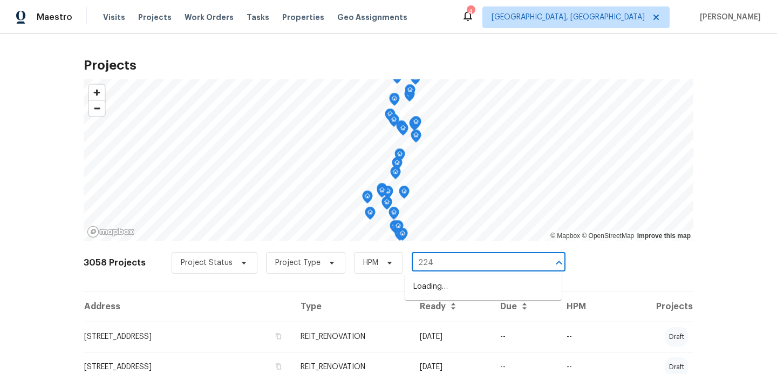
type input "2241"
click at [426, 331] on li "[STREET_ADDRESS]" at bounding box center [483, 323] width 157 height 18
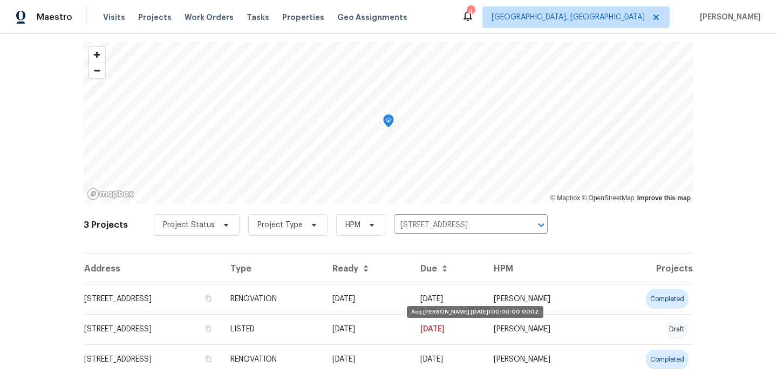
scroll to position [73, 0]
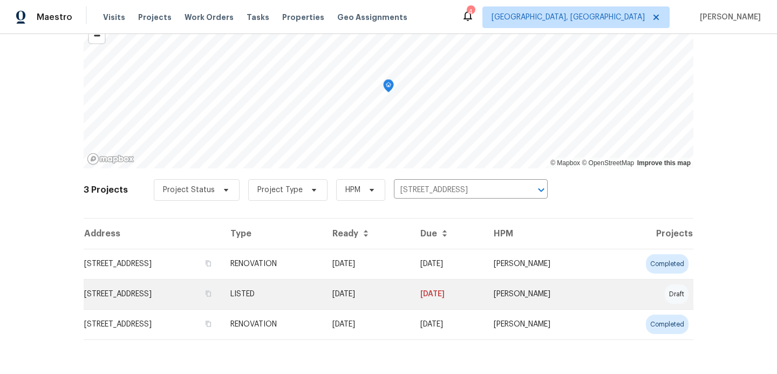
click at [197, 304] on td "[STREET_ADDRESS]" at bounding box center [153, 294] width 138 height 30
